Goal: Information Seeking & Learning: Learn about a topic

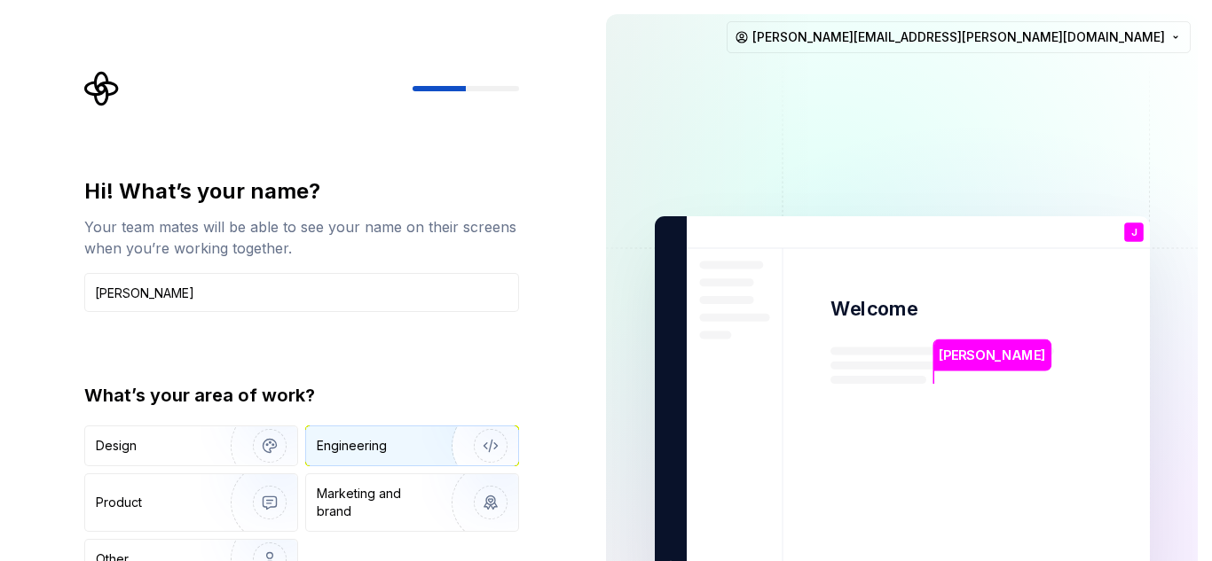
click at [406, 445] on div "Engineering" at bounding box center [387, 446] width 141 height 18
click at [233, 297] on input "[PERSON_NAME]" at bounding box center [301, 292] width 435 height 39
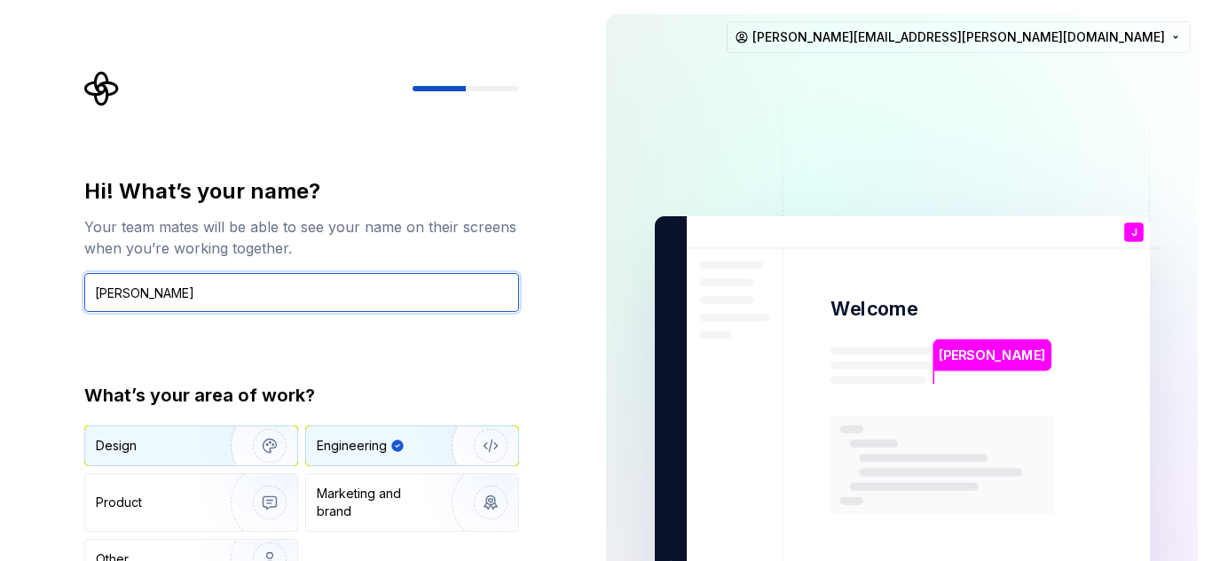
type input "[PERSON_NAME]"
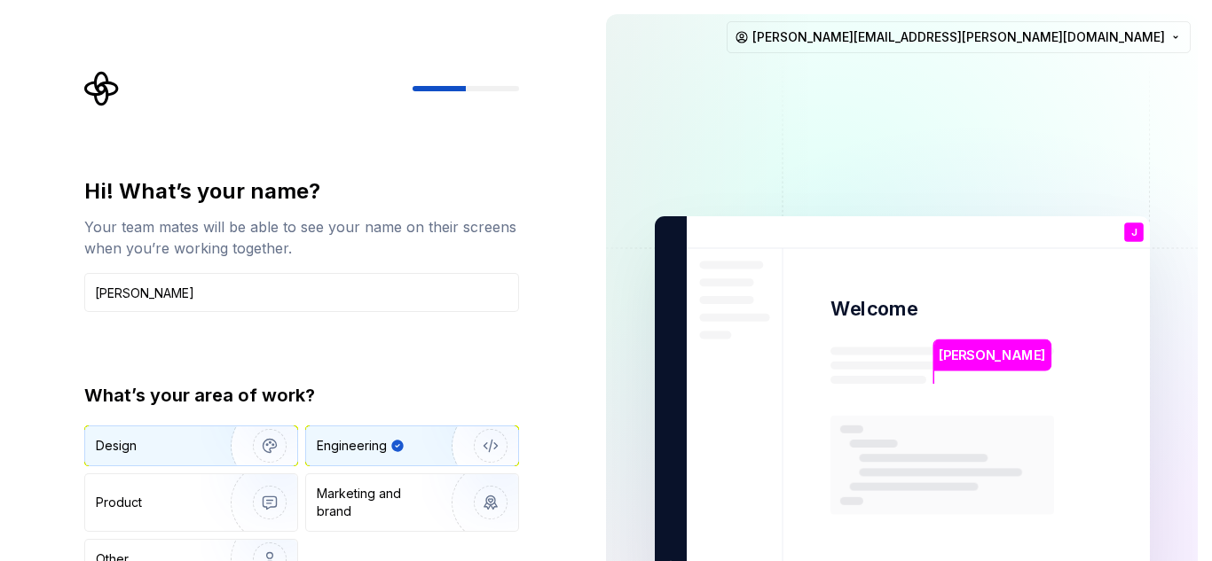
click at [203, 455] on img "button" at bounding box center [258, 446] width 114 height 119
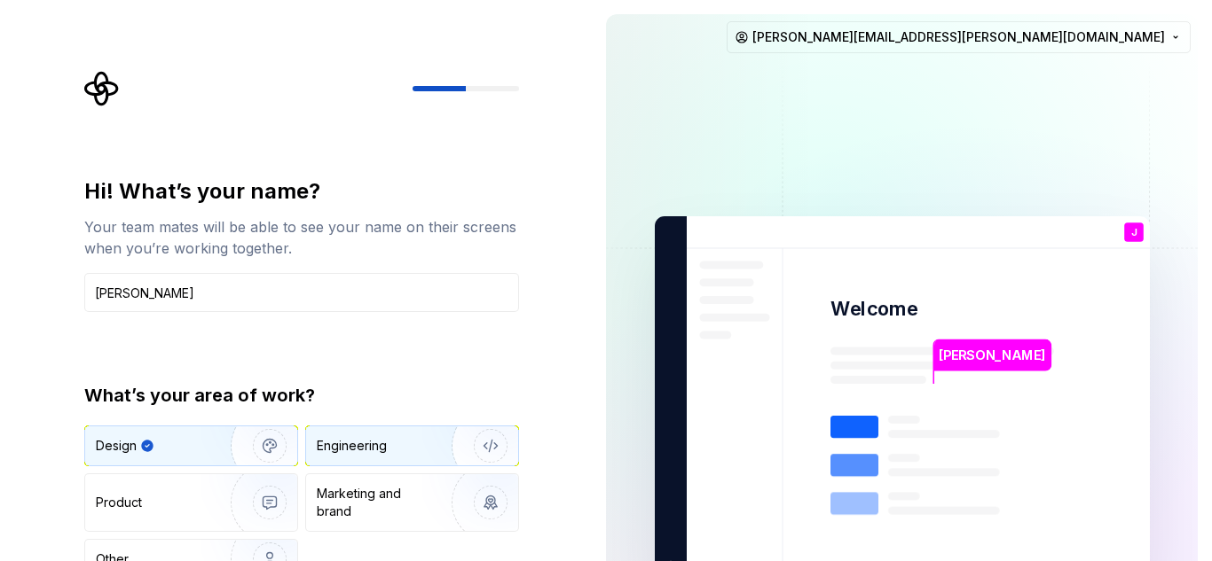
click at [424, 436] on img "button" at bounding box center [479, 446] width 114 height 119
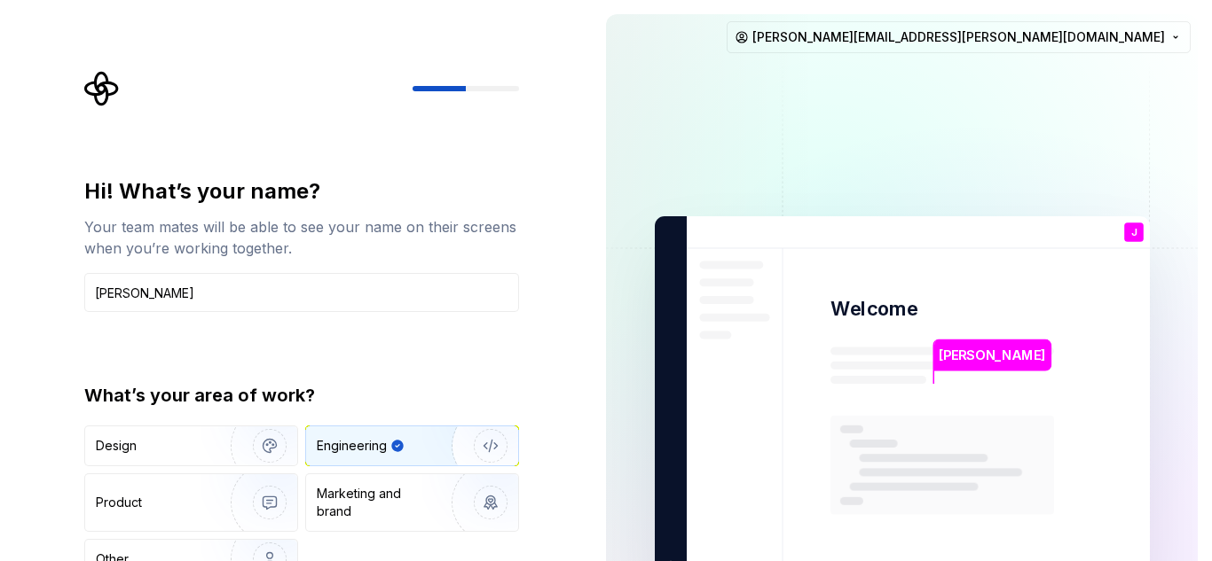
click at [1135, 236] on div "You" at bounding box center [1133, 247] width 30 height 22
click at [954, 364] on p "[PERSON_NAME]" at bounding box center [991, 356] width 106 height 20
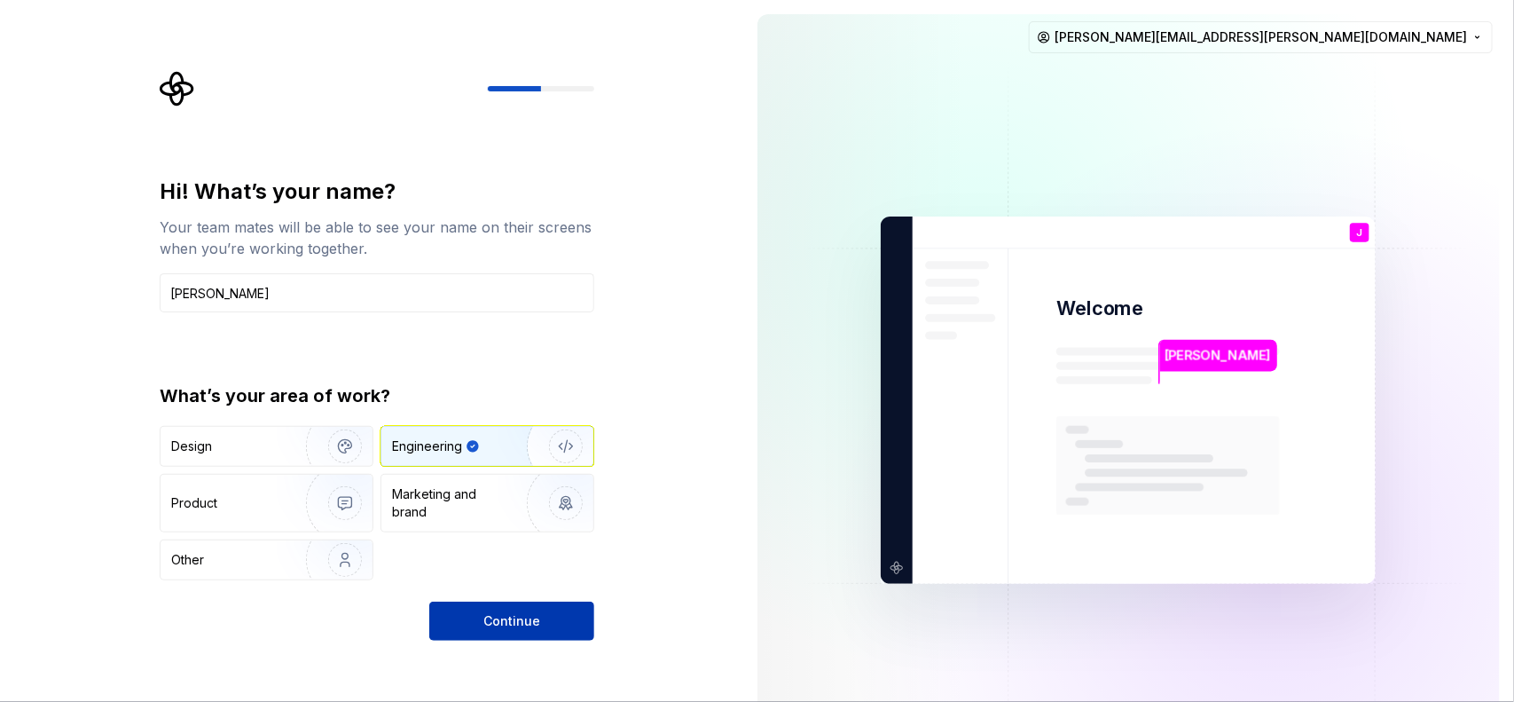
click at [504, 561] on span "Continue" at bounding box center [511, 621] width 57 height 18
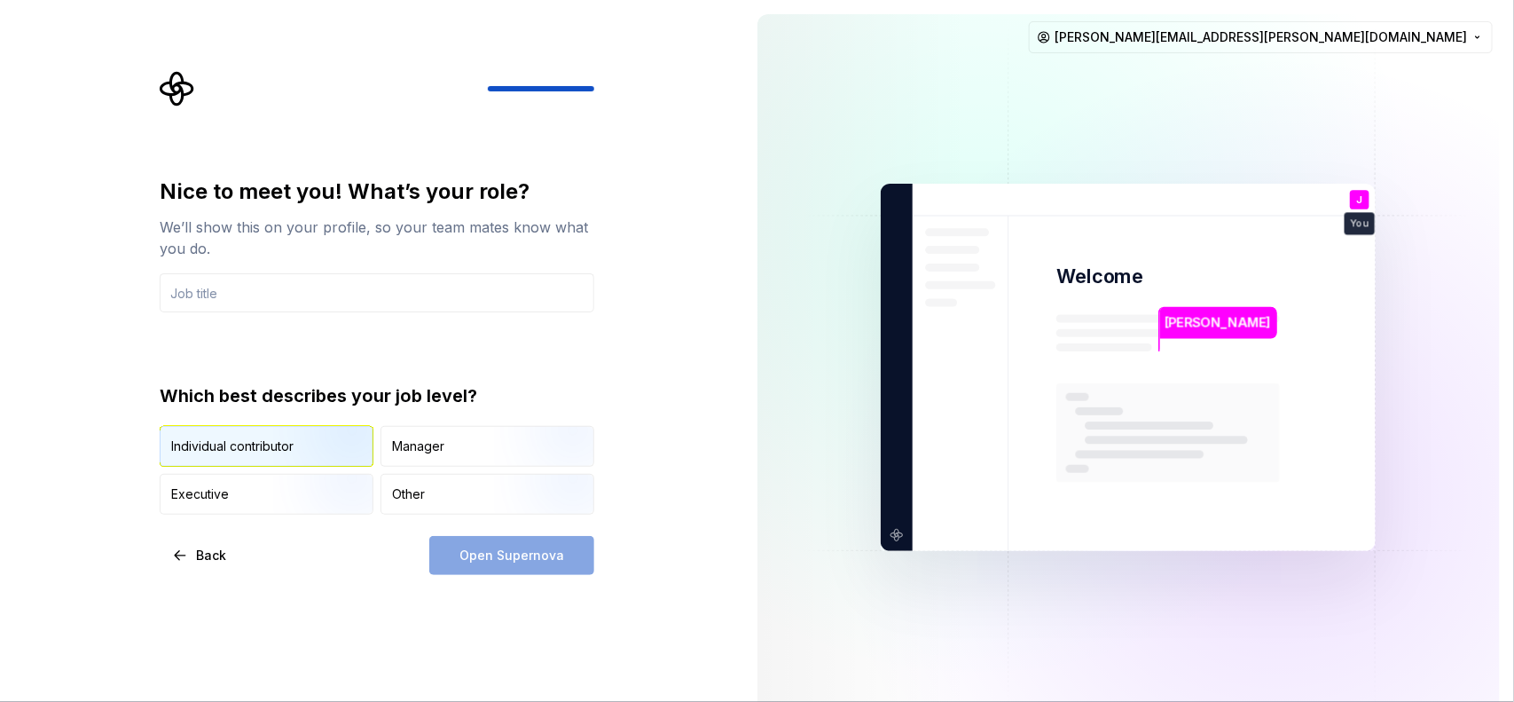
click at [302, 450] on img "button" at bounding box center [330, 468] width 114 height 119
click at [530, 561] on div "Open Supernova" at bounding box center [511, 555] width 165 height 39
click at [307, 294] on input "text" at bounding box center [377, 292] width 435 height 39
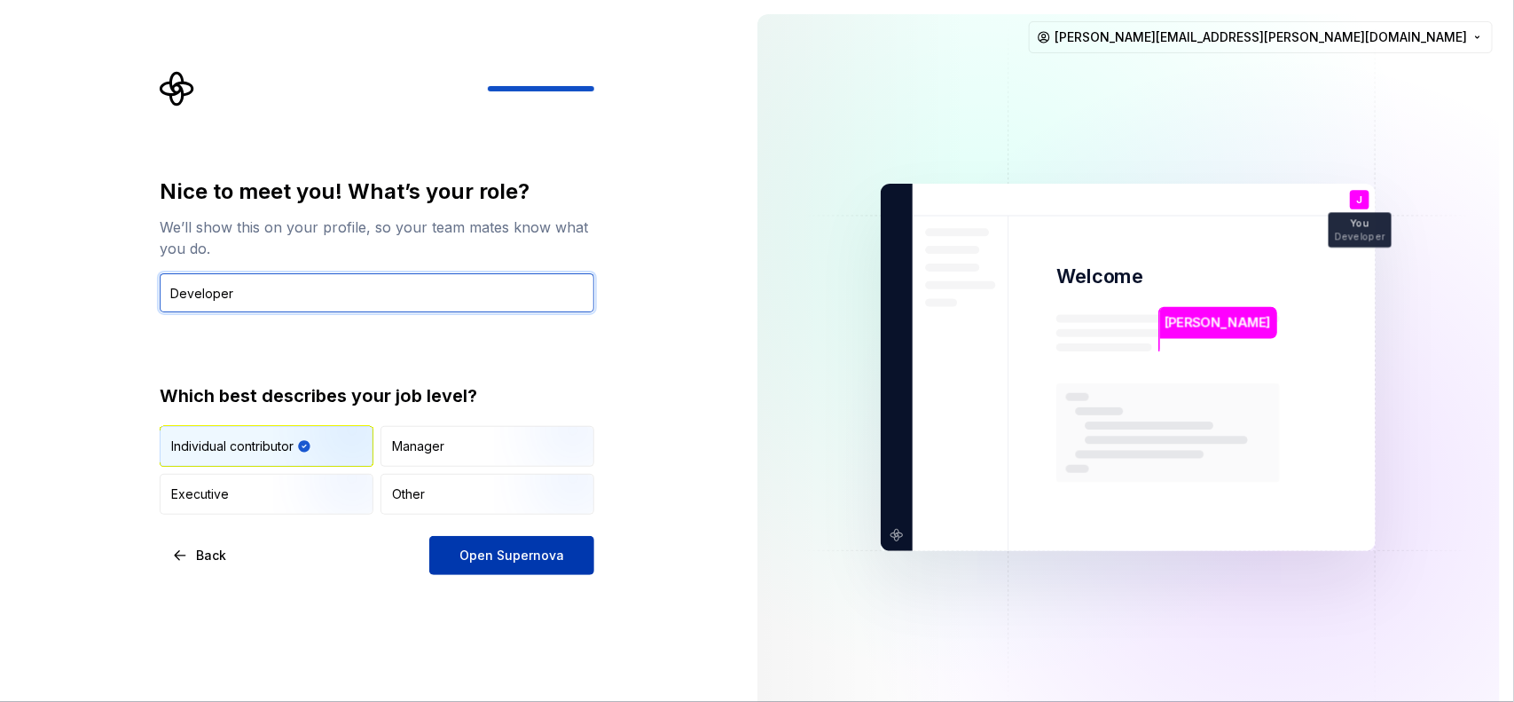
type input "Developer"
click at [491, 561] on button "Open Supernova" at bounding box center [511, 555] width 165 height 39
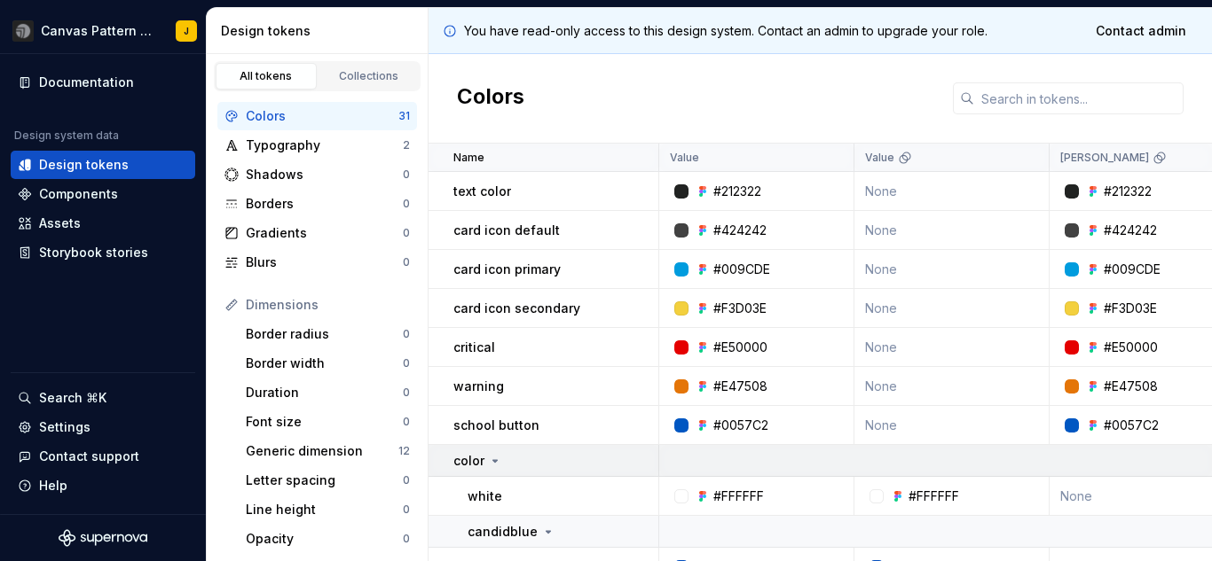
click at [494, 459] on icon at bounding box center [495, 461] width 14 height 14
click at [502, 460] on div "color" at bounding box center [555, 461] width 204 height 18
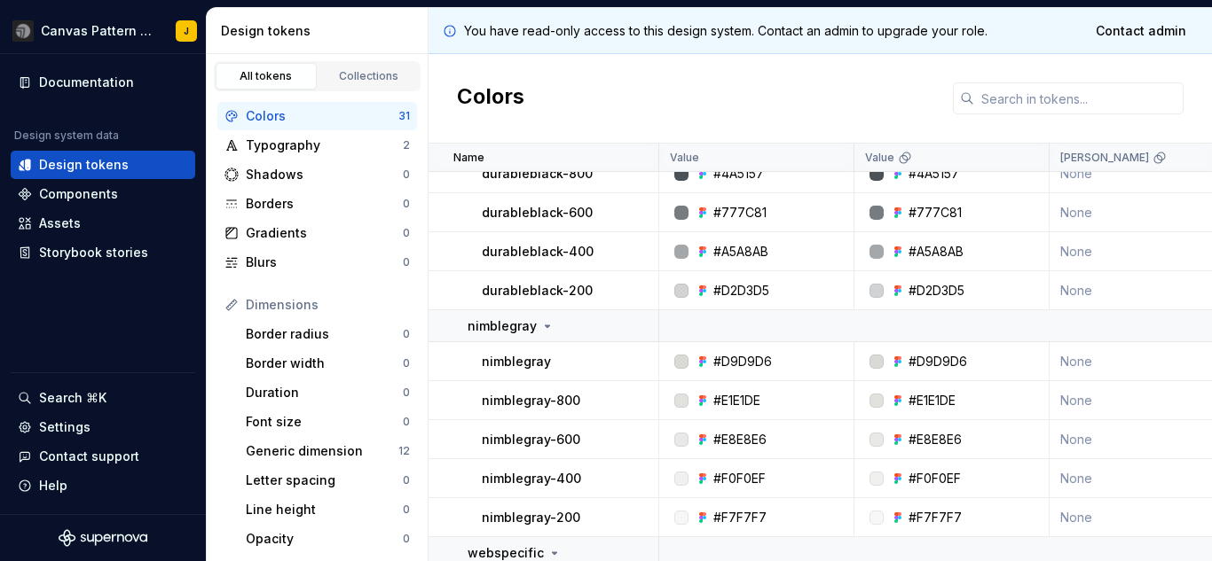
scroll to position [1021, 0]
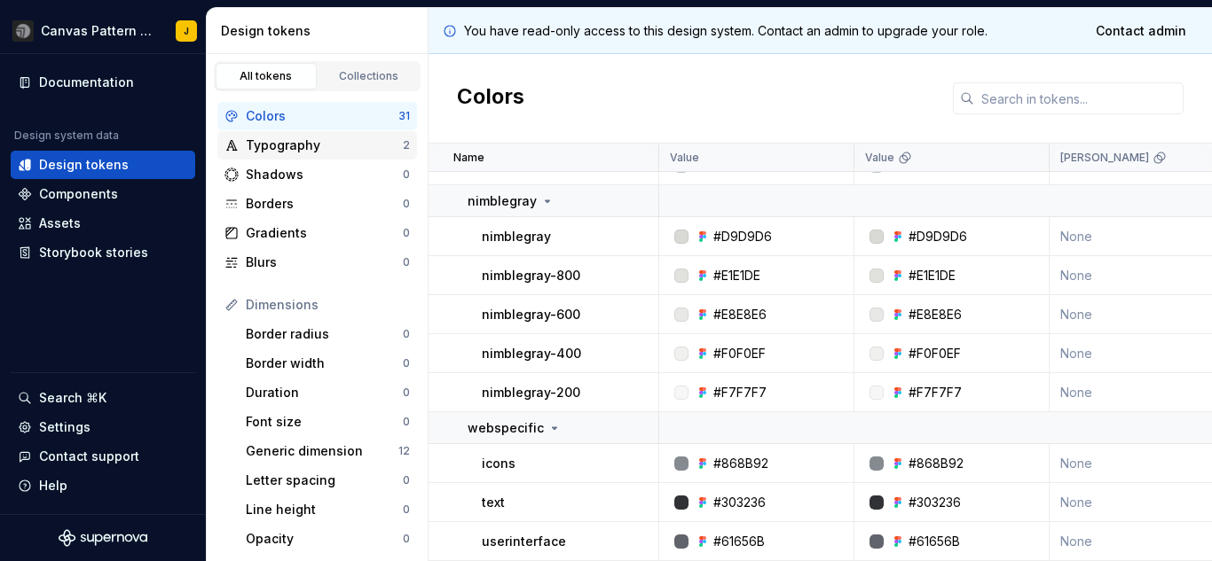
click at [294, 153] on div "Typography" at bounding box center [324, 146] width 157 height 18
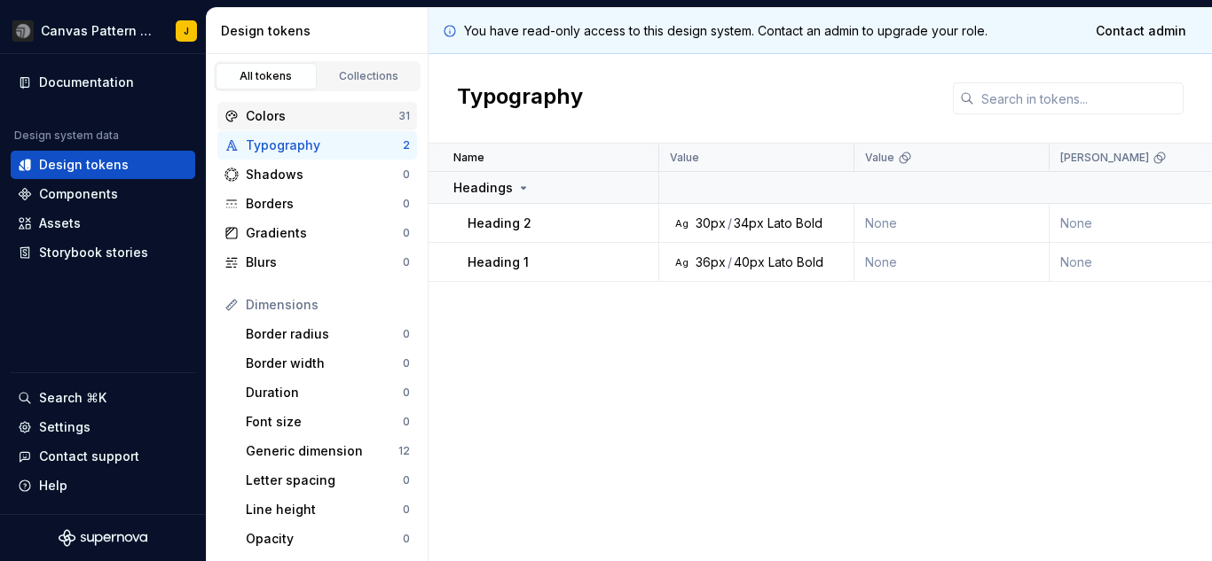
click at [281, 114] on div "Colors" at bounding box center [322, 116] width 153 height 18
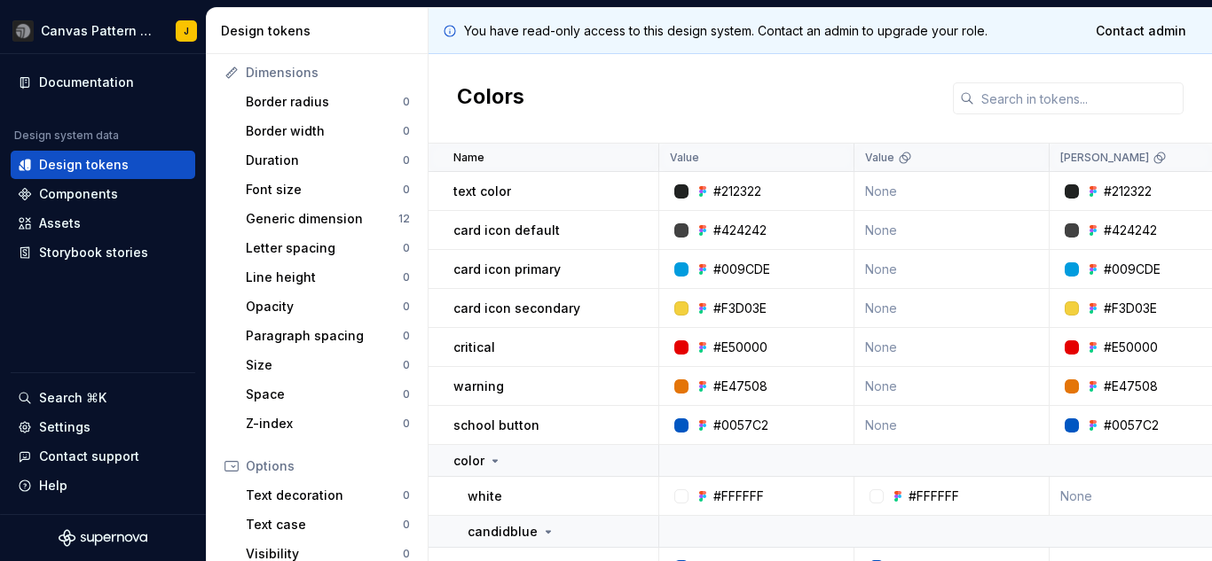
scroll to position [144, 0]
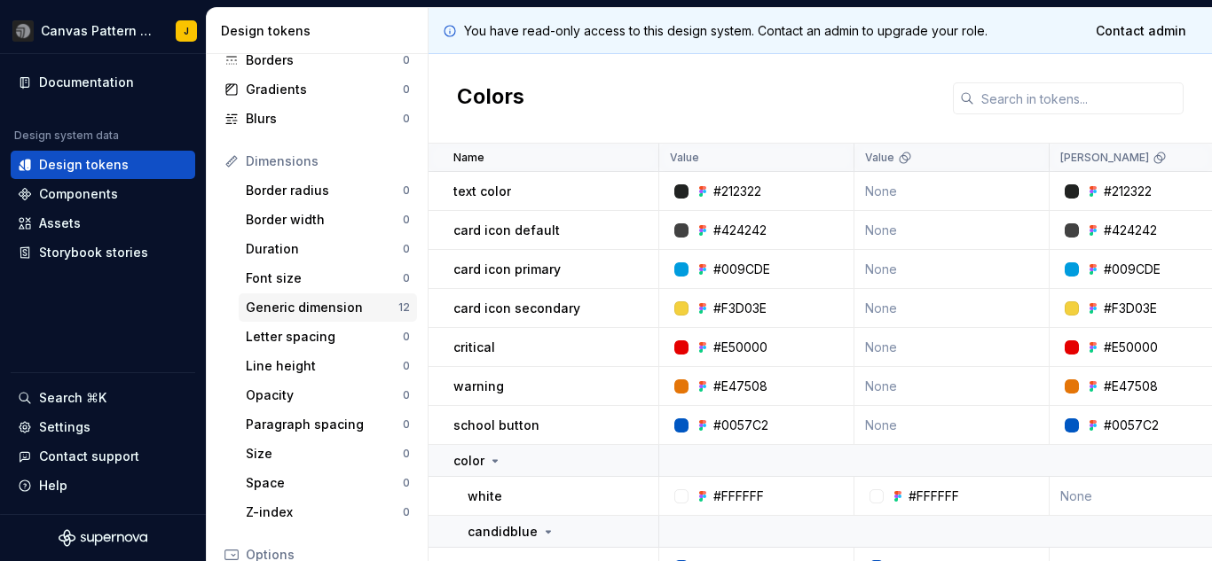
click at [353, 316] on div "Generic dimension" at bounding box center [322, 308] width 153 height 18
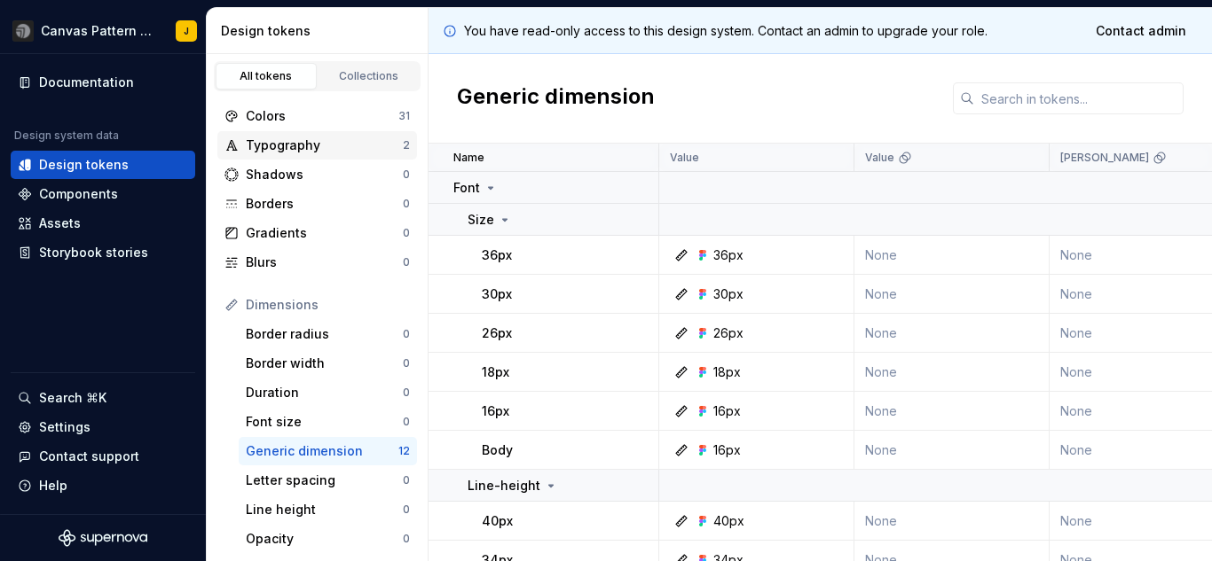
click at [334, 145] on div "Typography" at bounding box center [324, 146] width 157 height 18
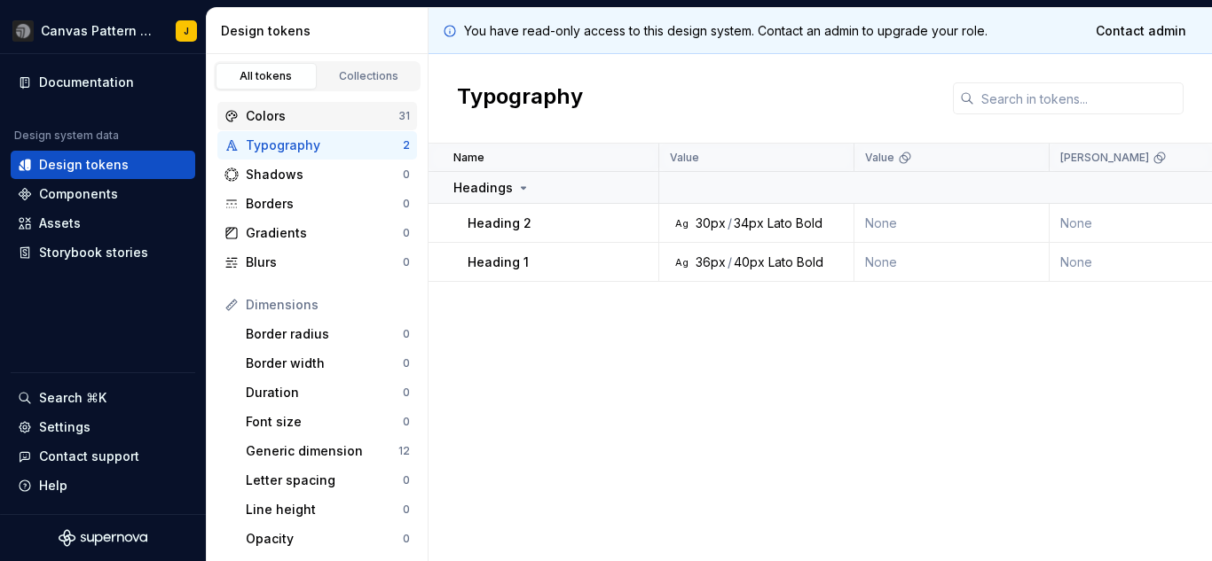
click at [328, 117] on div "Colors" at bounding box center [322, 116] width 153 height 18
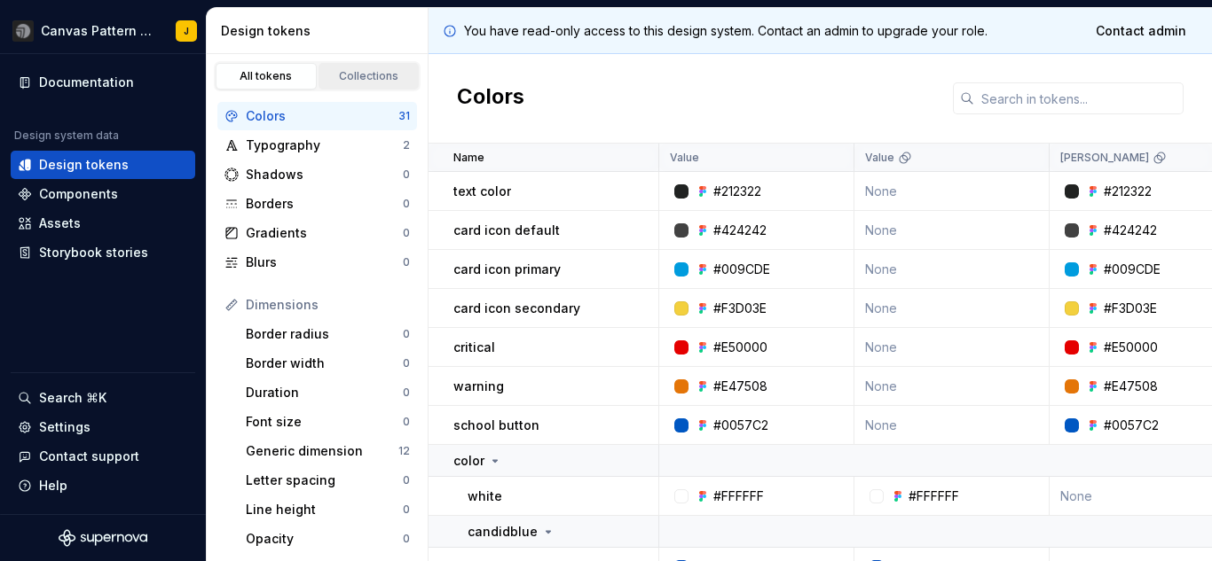
click at [357, 75] on div "Collections" at bounding box center [369, 76] width 89 height 14
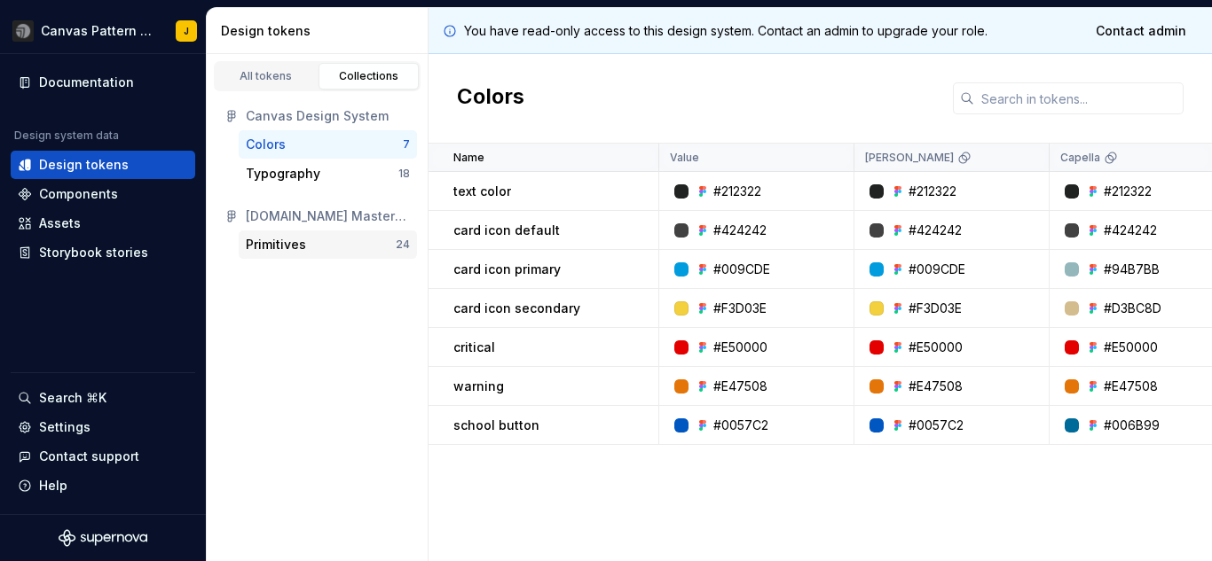
click at [292, 251] on div "Primitives" at bounding box center [276, 245] width 60 height 18
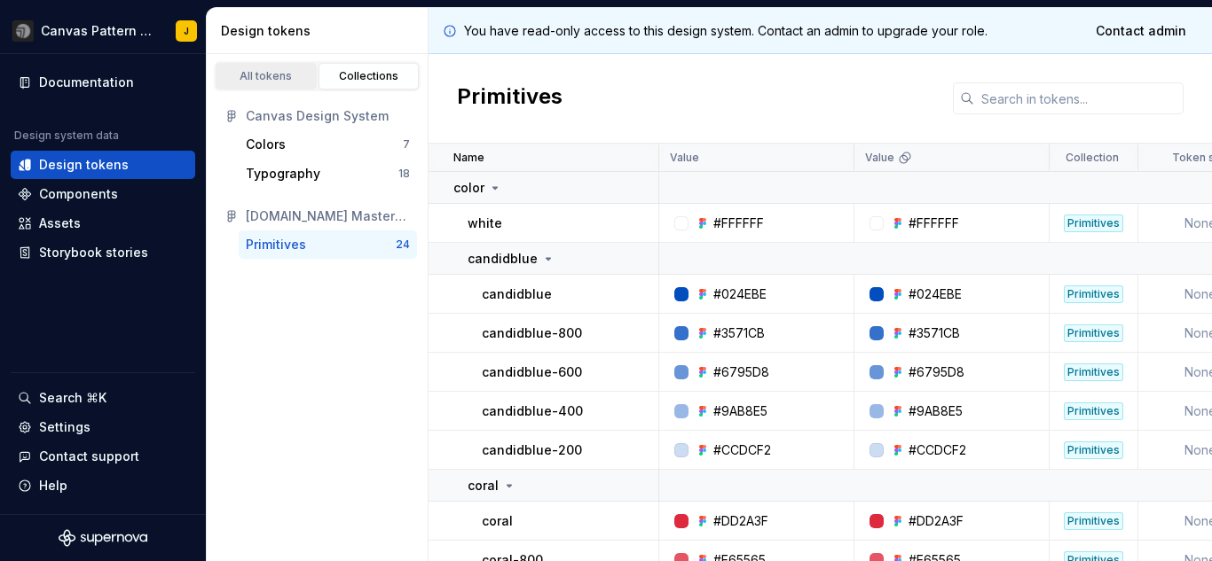
click at [274, 80] on div "All tokens" at bounding box center [266, 76] width 89 height 14
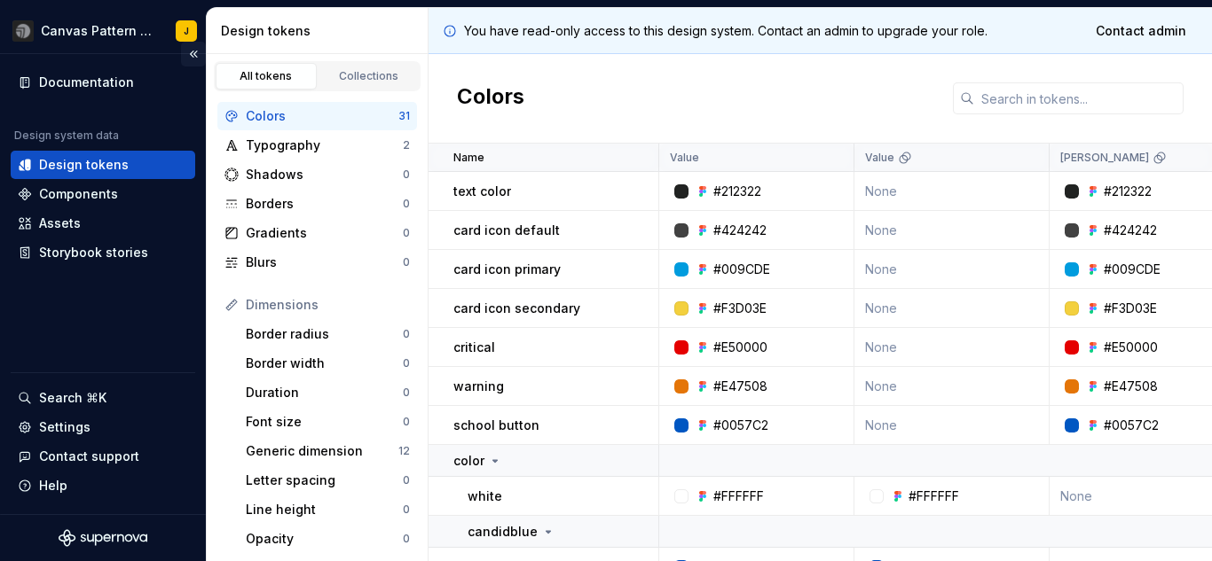
click at [192, 53] on button "Collapse sidebar" at bounding box center [193, 54] width 25 height 25
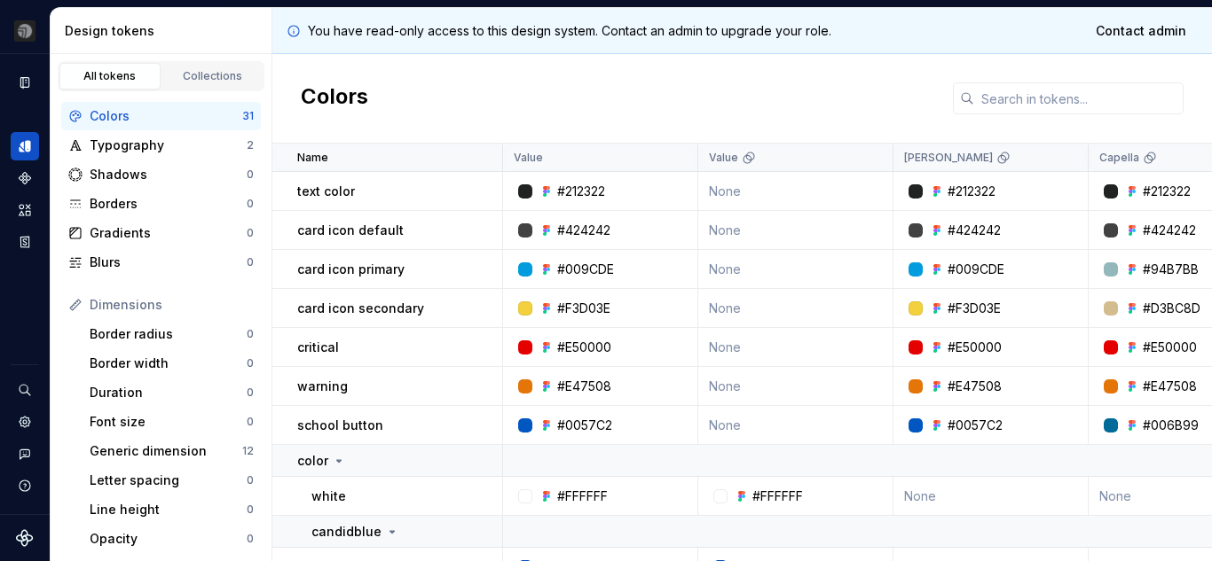
click at [660, 96] on div "Colors" at bounding box center [741, 99] width 939 height 90
